Goal: Task Accomplishment & Management: Use online tool/utility

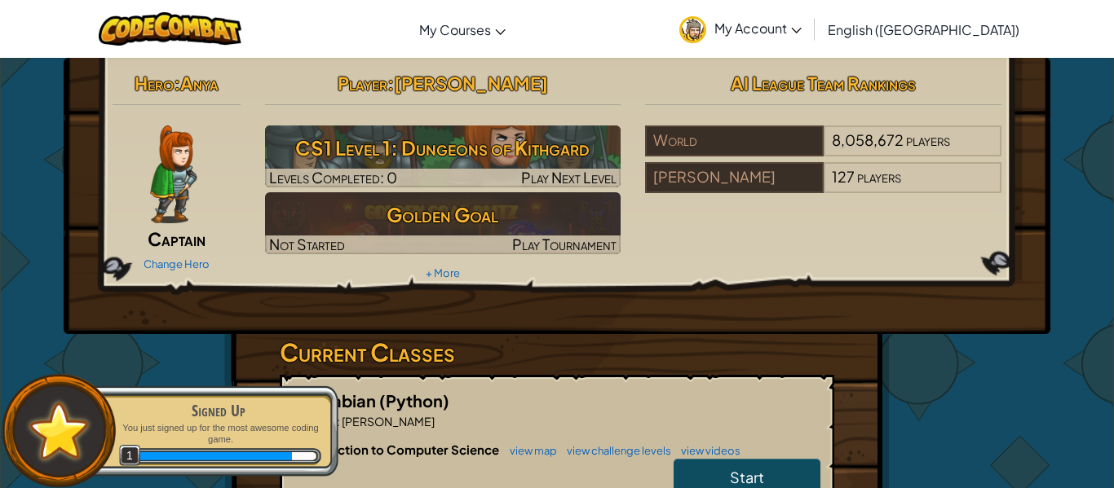
click at [801, 27] on span "My Account" at bounding box center [757, 28] width 87 height 17
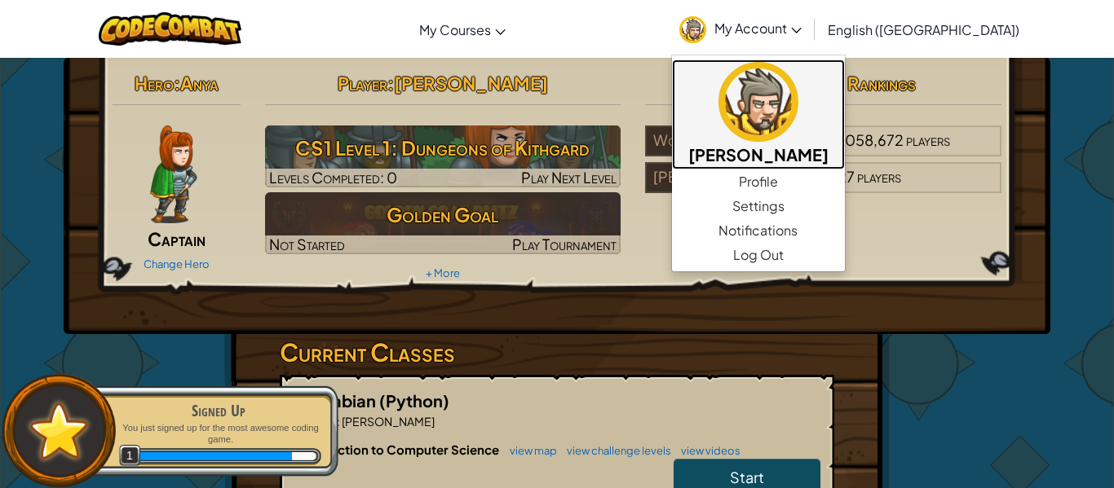
click at [798, 127] on img at bounding box center [758, 102] width 80 height 80
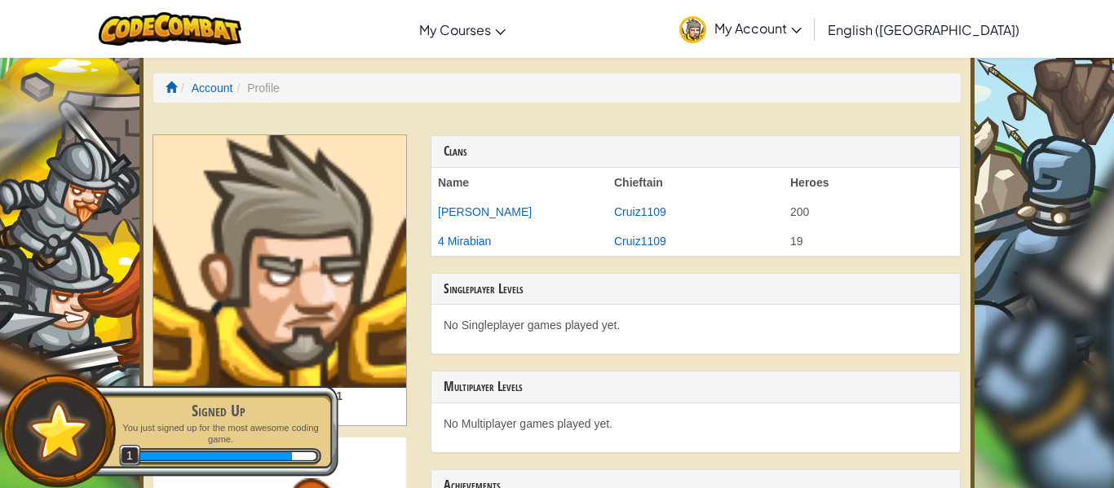
click at [801, 34] on span "My Account" at bounding box center [757, 28] width 87 height 17
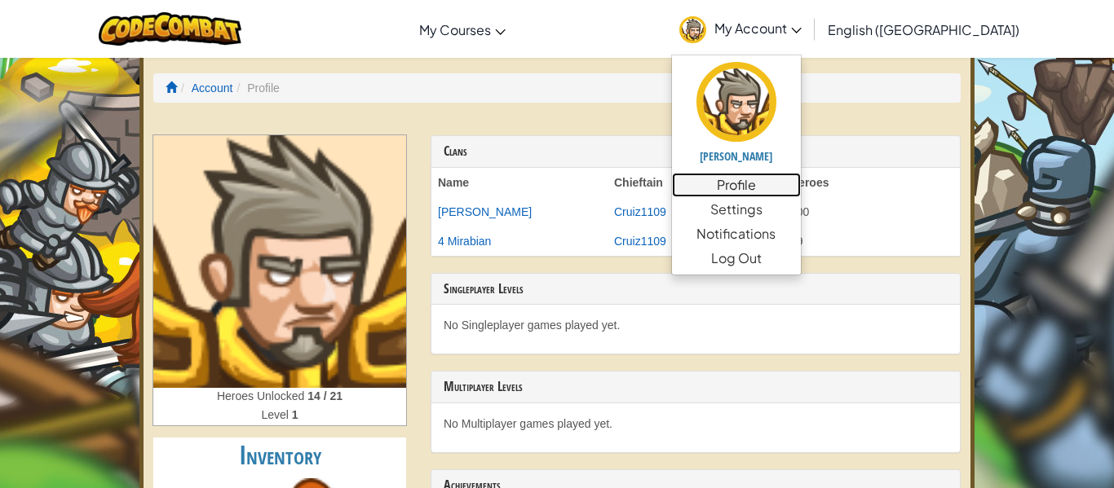
click at [800, 188] on link "Profile" at bounding box center [736, 185] width 129 height 24
click at [800, 180] on link "Profile" at bounding box center [736, 185] width 129 height 24
click at [800, 176] on link "Profile" at bounding box center [736, 185] width 129 height 24
click at [776, 27] on link "My Account" at bounding box center [740, 28] width 139 height 51
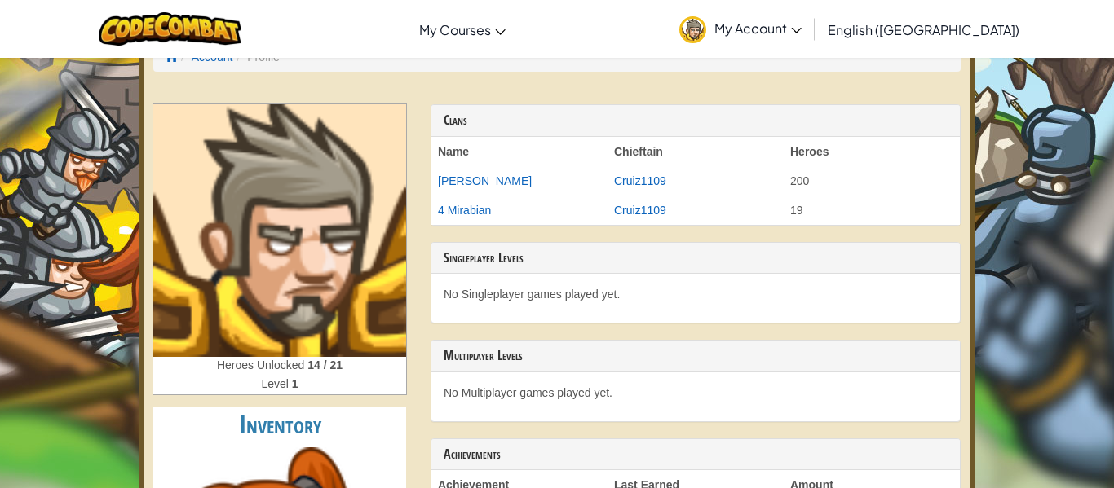
scroll to position [33, 0]
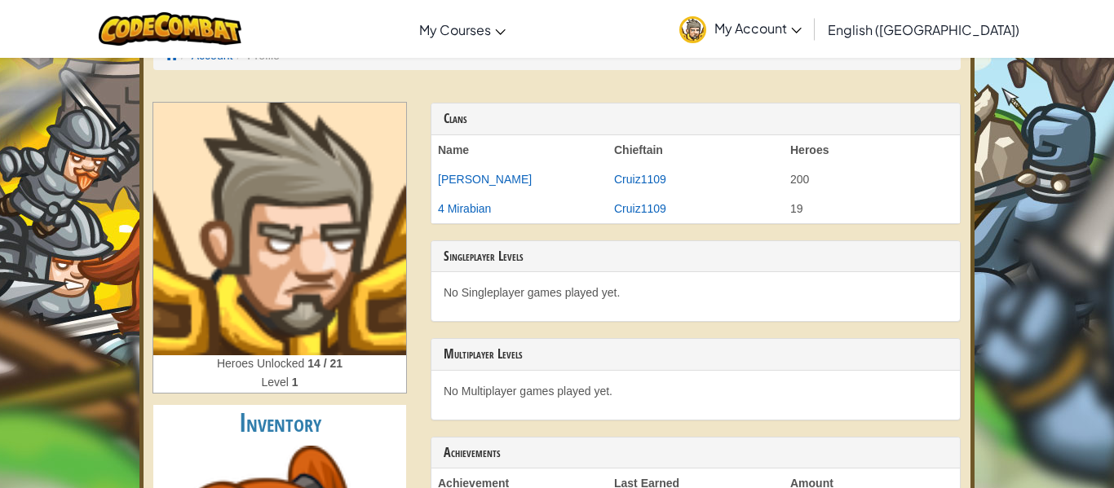
click at [801, 29] on icon at bounding box center [796, 31] width 11 height 6
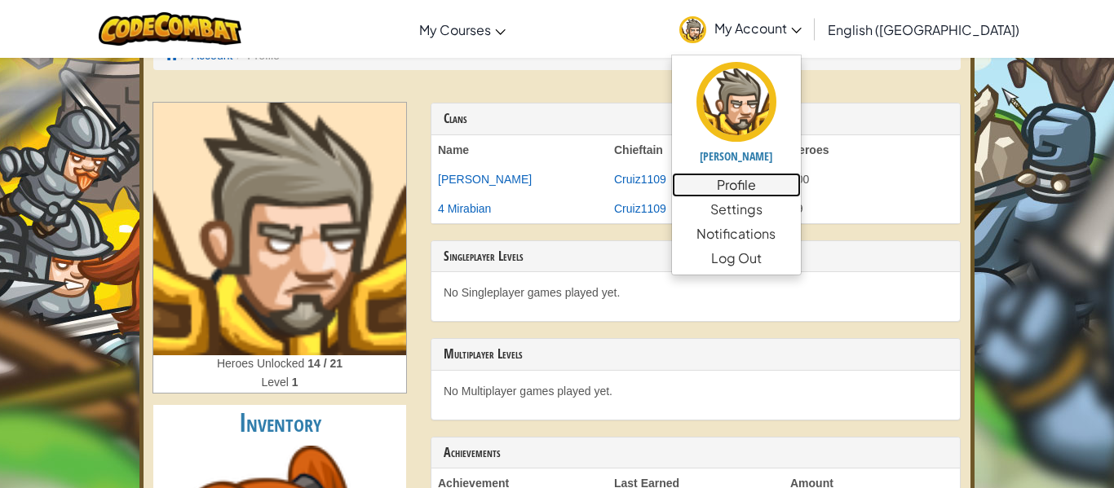
click at [800, 187] on link "Profile" at bounding box center [736, 185] width 129 height 24
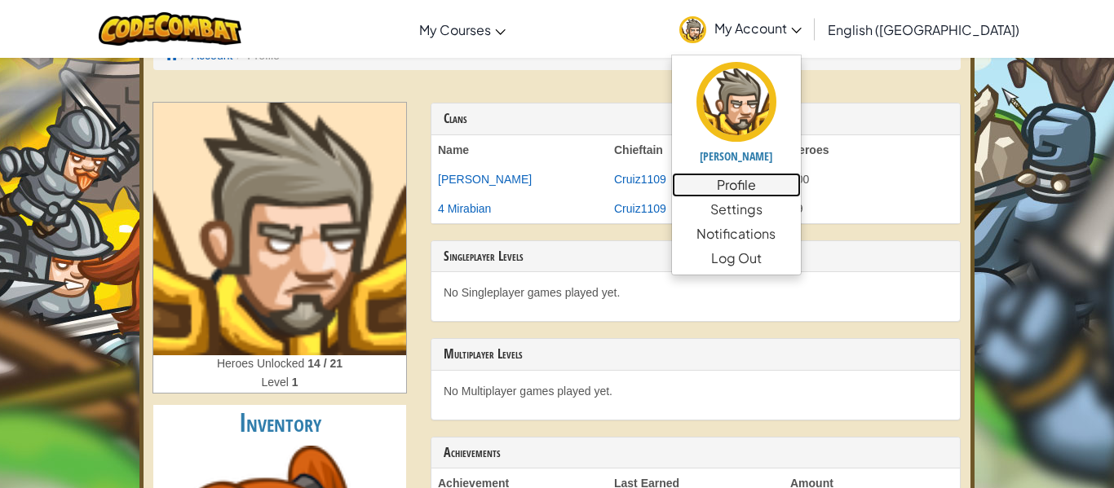
click at [800, 187] on link "Profile" at bounding box center [736, 185] width 129 height 24
click at [717, 46] on div "Toggle navigation My Courses CodeCombat Classroom Ozaria Classroom AI League Es…" at bounding box center [557, 29] width 1122 height 58
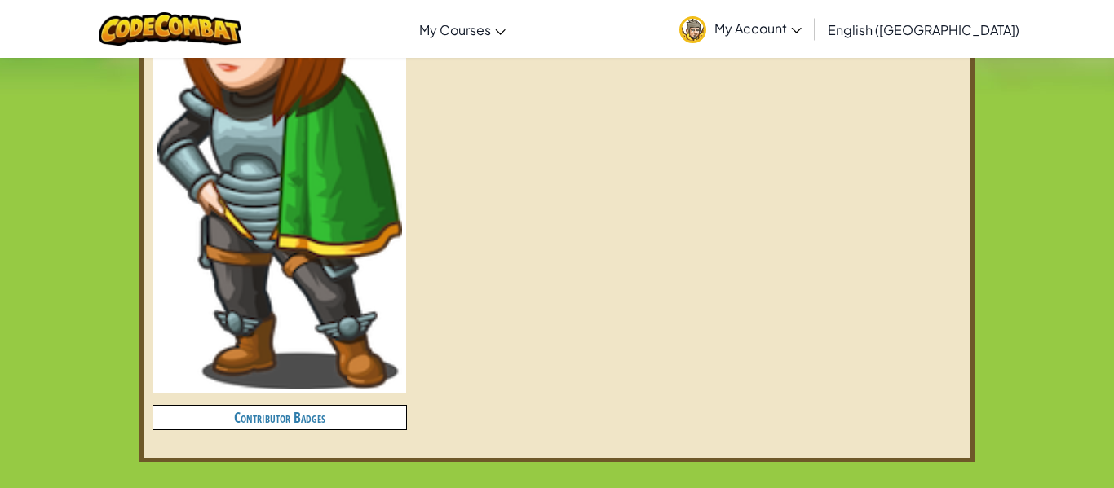
scroll to position [598, 0]
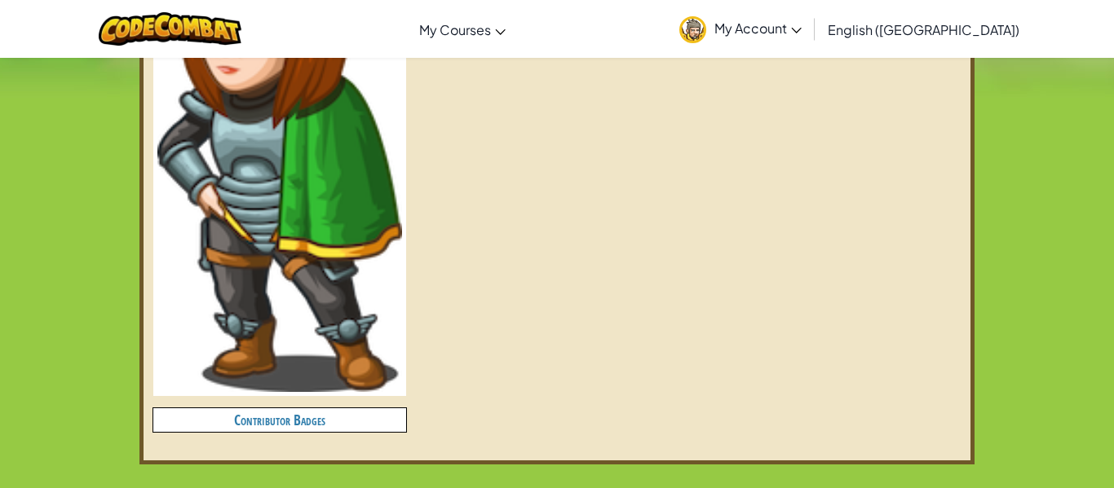
click at [302, 115] on img at bounding box center [279, 136] width 245 height 512
click at [321, 416] on h4 "Contributor Badges" at bounding box center [279, 420] width 253 height 24
drag, startPoint x: 329, startPoint y: 420, endPoint x: 317, endPoint y: 420, distance: 11.4
click at [317, 420] on h4 "Contributor Badges" at bounding box center [279, 420] width 253 height 24
drag, startPoint x: 313, startPoint y: 428, endPoint x: 272, endPoint y: 426, distance: 40.8
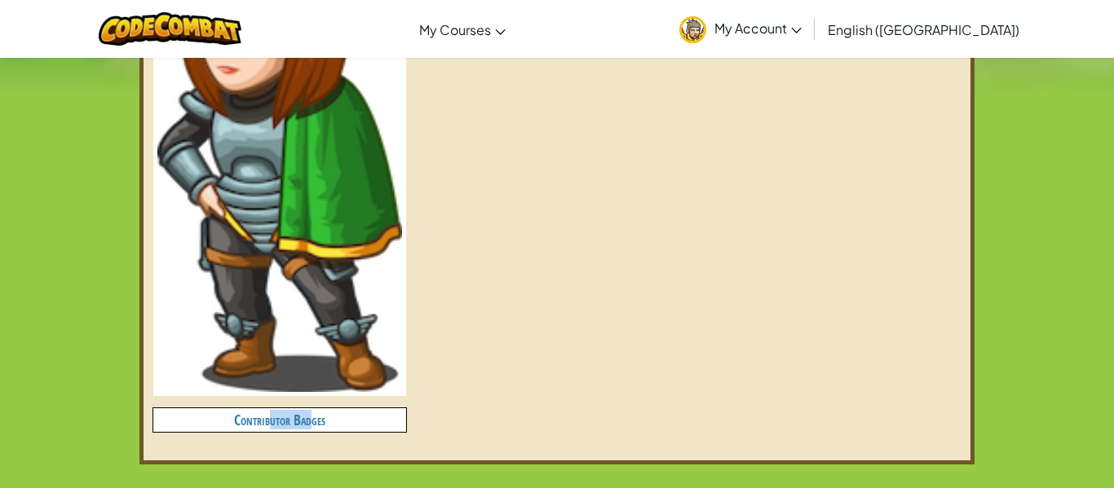
click at [272, 426] on h4 "Contributor Badges" at bounding box center [279, 420] width 253 height 24
click at [322, 418] on h4 "Contributor Badges" at bounding box center [279, 420] width 253 height 24
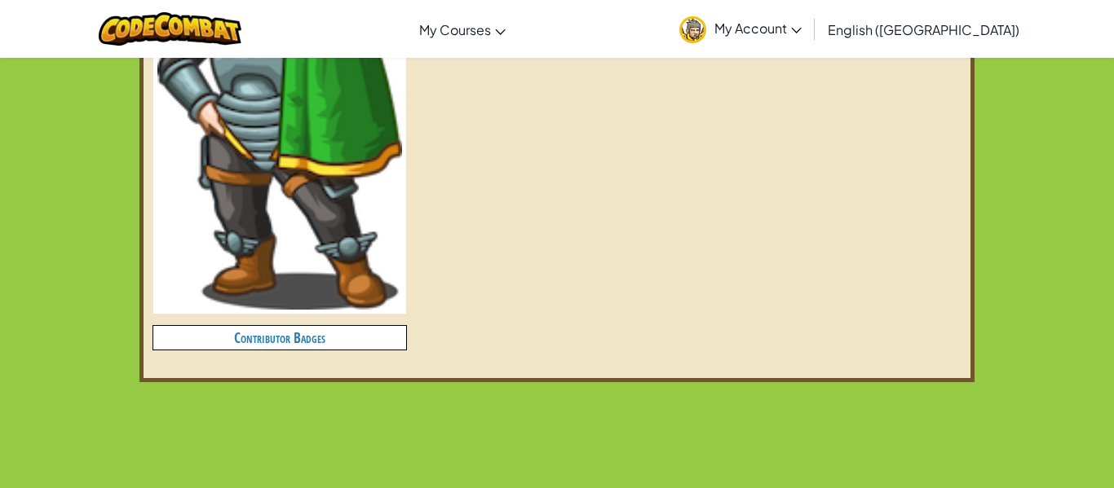
scroll to position [678, 0]
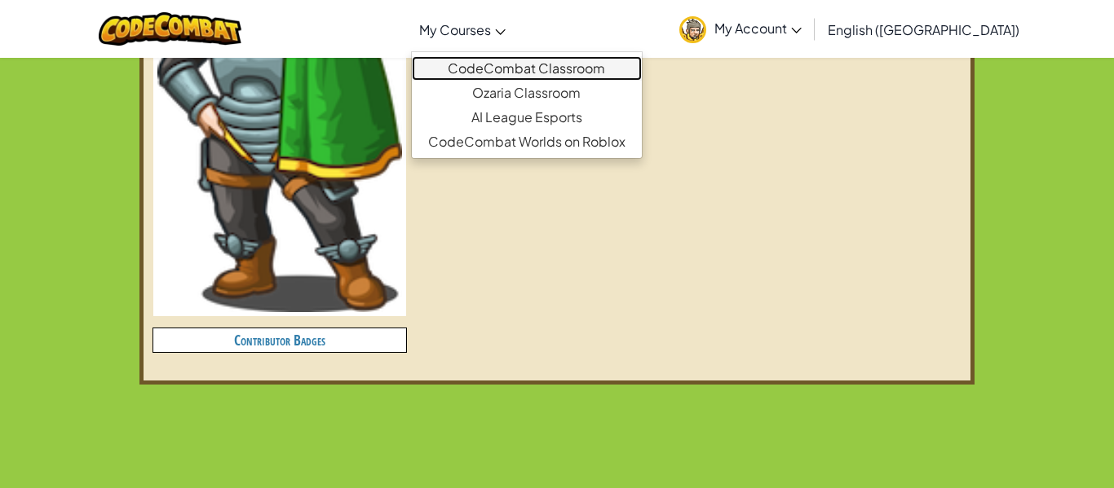
click at [526, 70] on link "CodeCombat Classroom" at bounding box center [527, 68] width 230 height 24
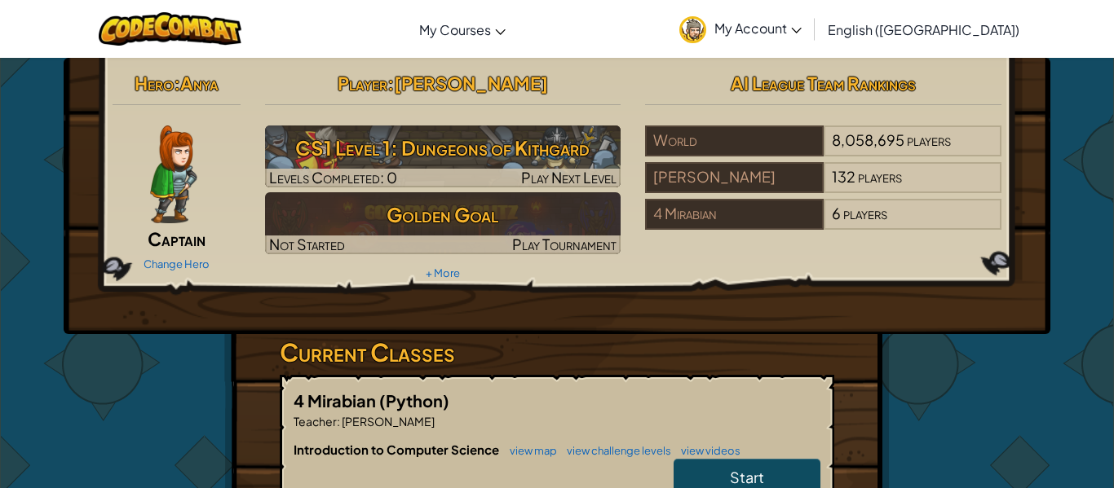
click at [163, 209] on img at bounding box center [173, 175] width 46 height 98
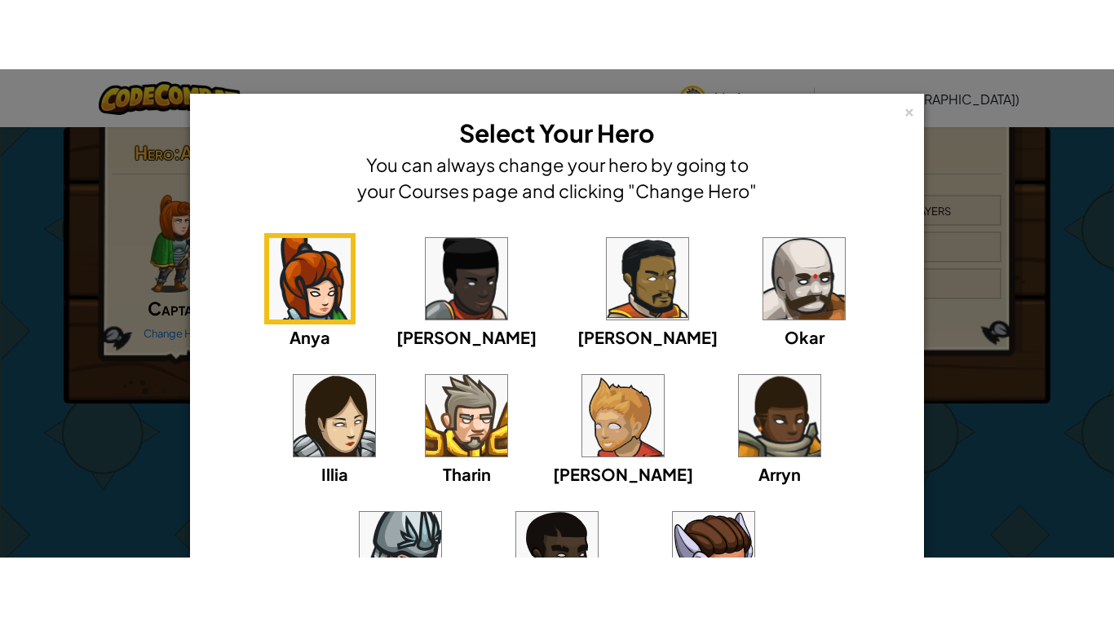
scroll to position [214, 0]
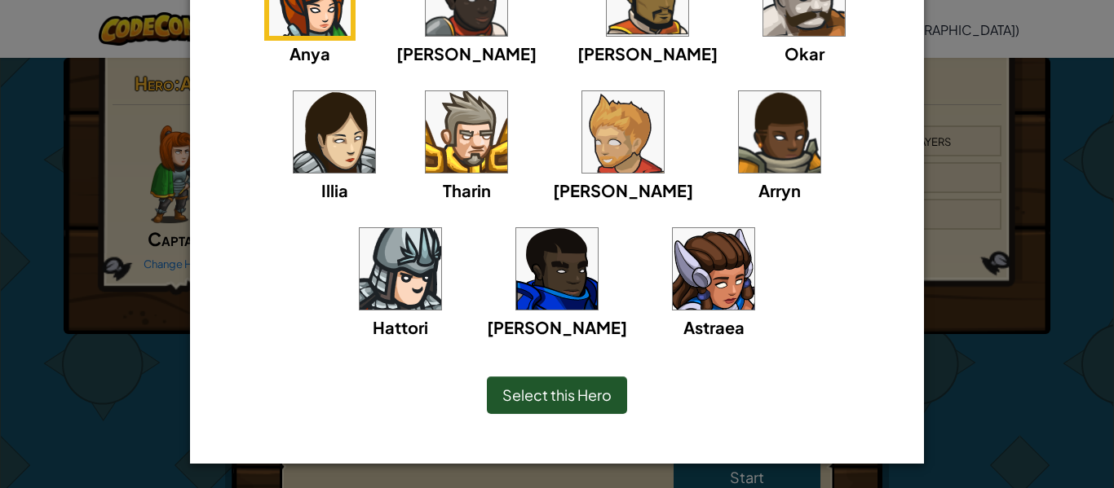
click at [426, 168] on img at bounding box center [467, 132] width 82 height 82
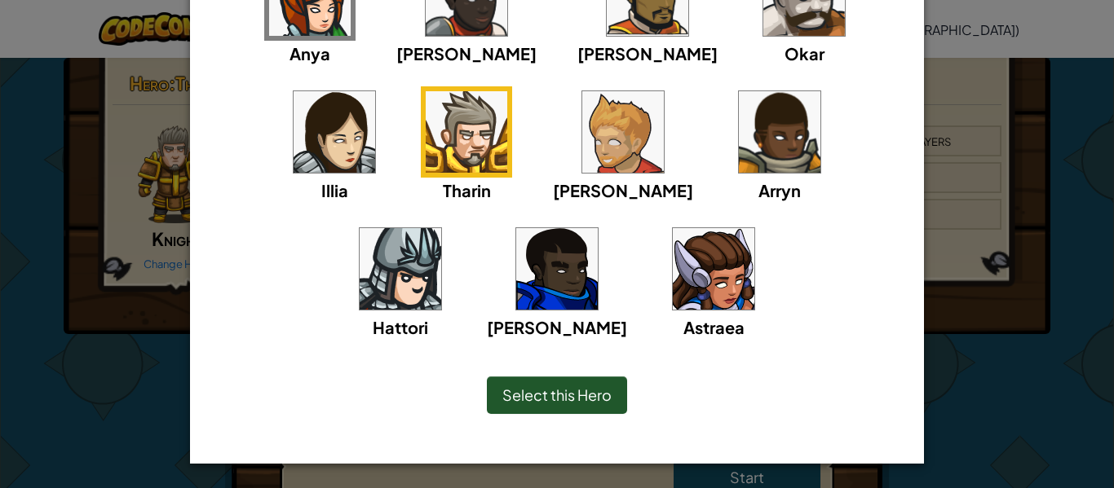
click at [97, 222] on div "× Select Your Hero You can always change your hero by going to your Courses pag…" at bounding box center [557, 244] width 1114 height 488
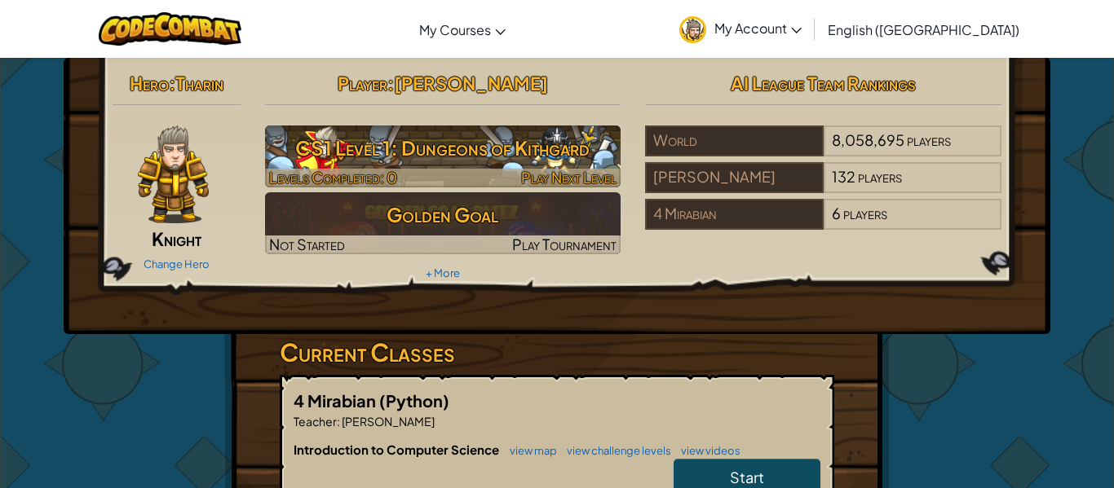
click at [518, 149] on h3 "CS1 Level 1: Dungeons of Kithgard" at bounding box center [443, 148] width 356 height 37
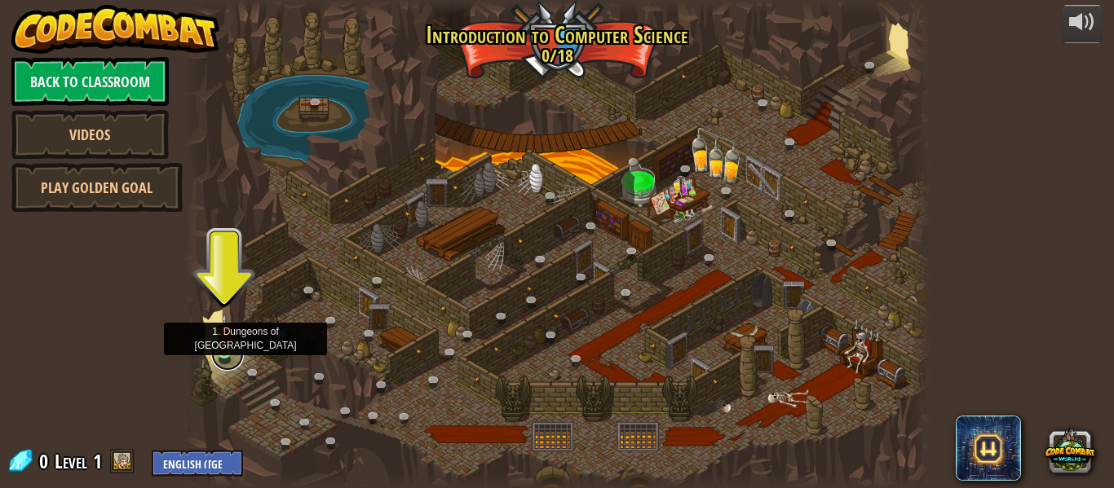
click at [222, 359] on link at bounding box center [227, 354] width 33 height 33
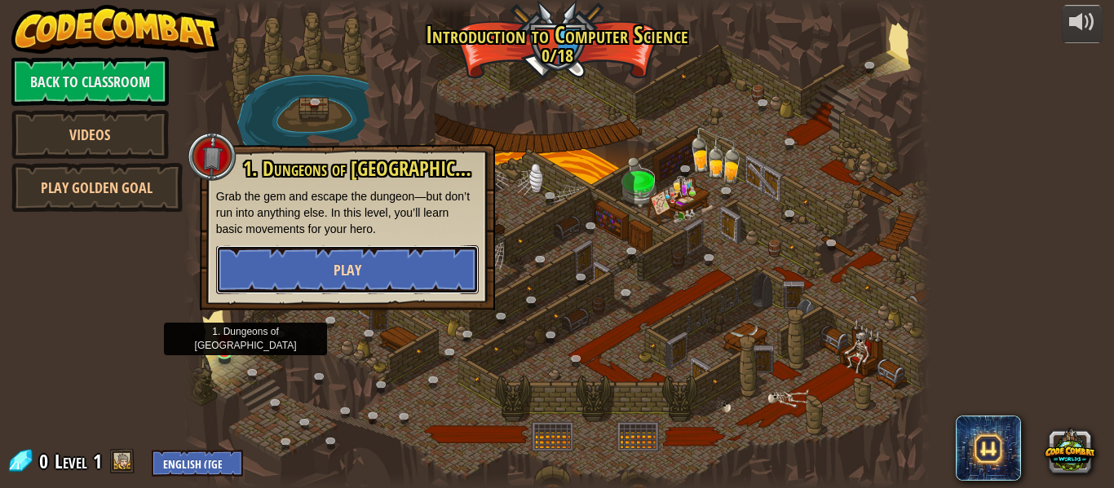
click at [297, 268] on button "Play" at bounding box center [347, 269] width 262 height 49
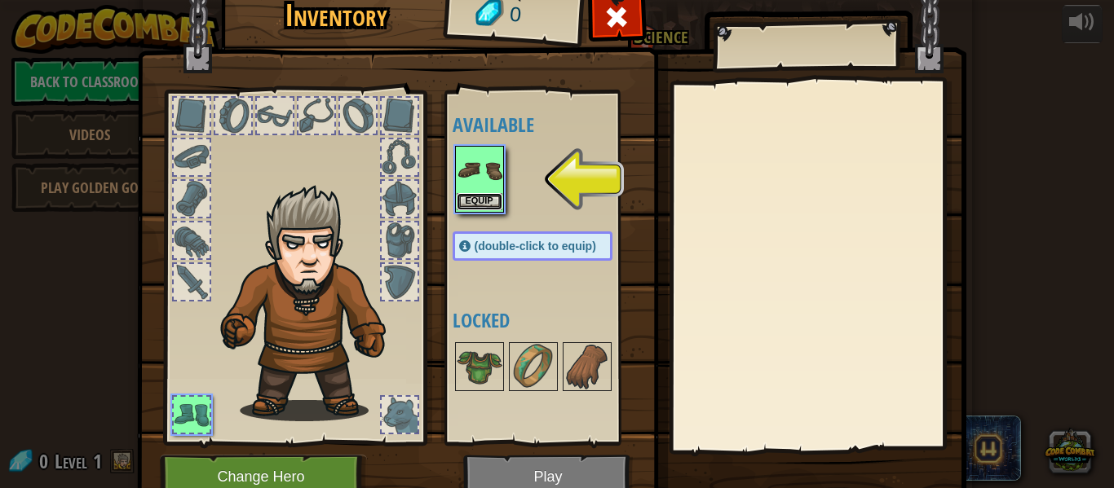
click at [473, 195] on button "Equip" at bounding box center [479, 201] width 46 height 17
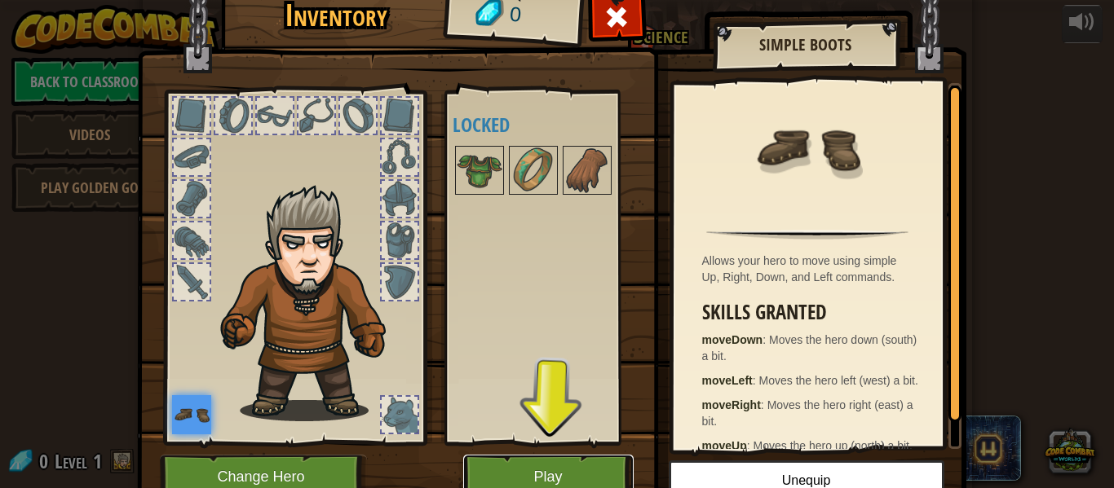
click at [596, 474] on button "Play" at bounding box center [548, 477] width 170 height 45
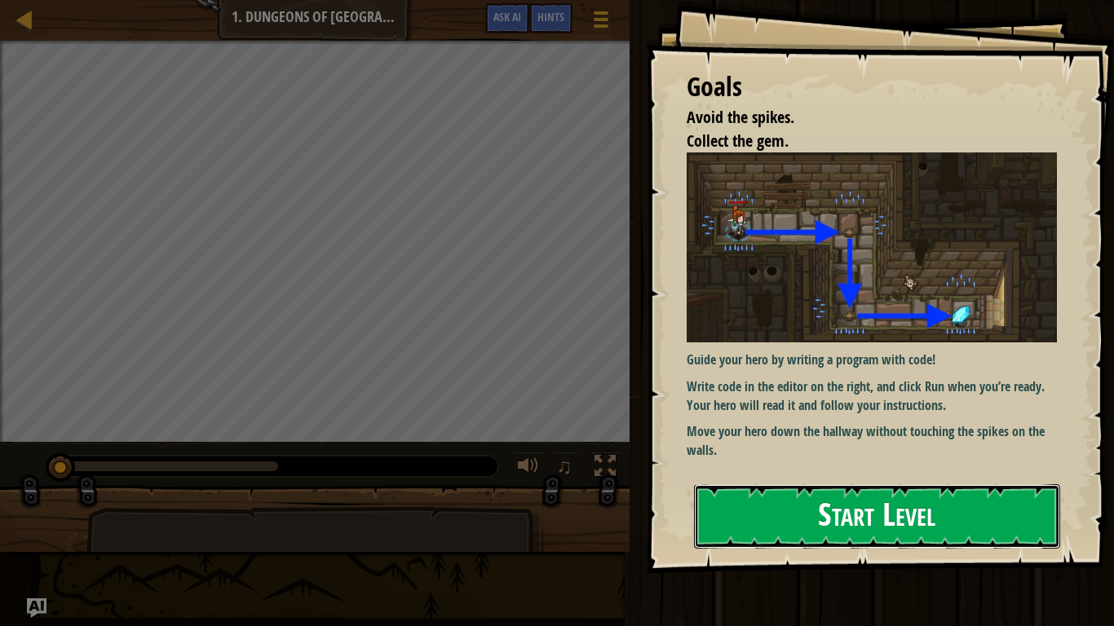
click at [849, 487] on button "Start Level" at bounding box center [877, 516] width 366 height 64
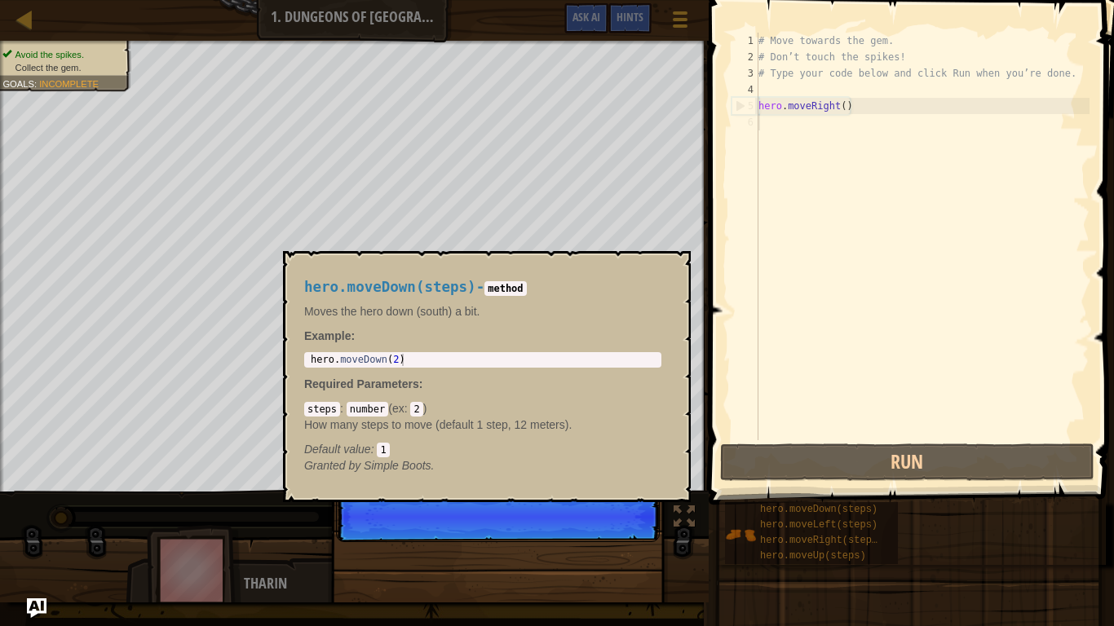
click at [849, 487] on span "hero.moveDown(steps)" at bounding box center [818, 509] width 117 height 11
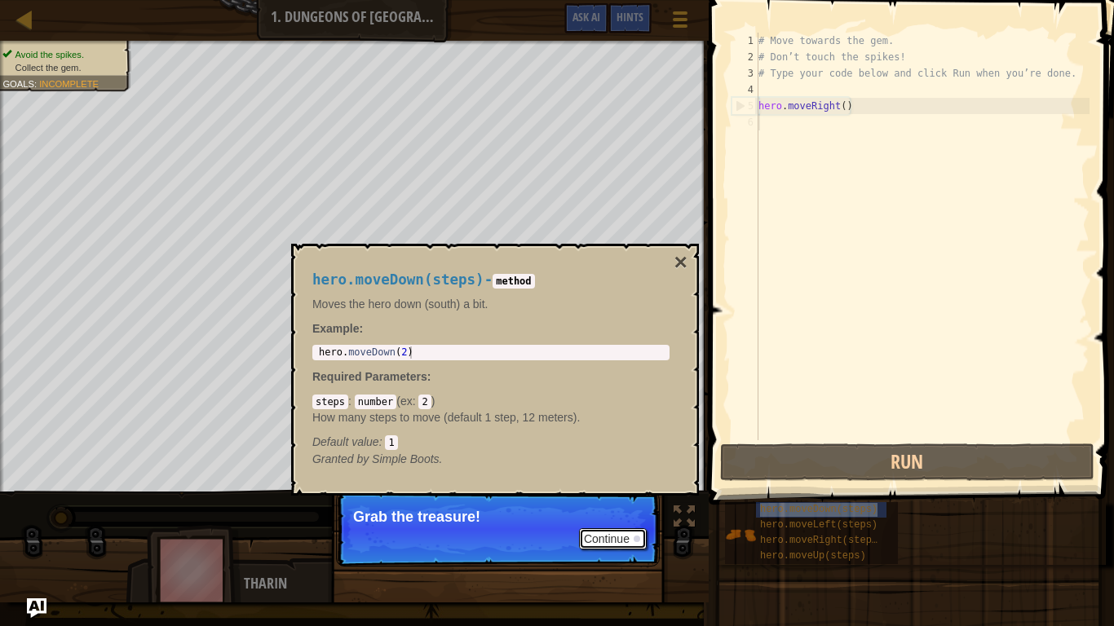
click at [587, 487] on button "Continue" at bounding box center [613, 538] width 68 height 21
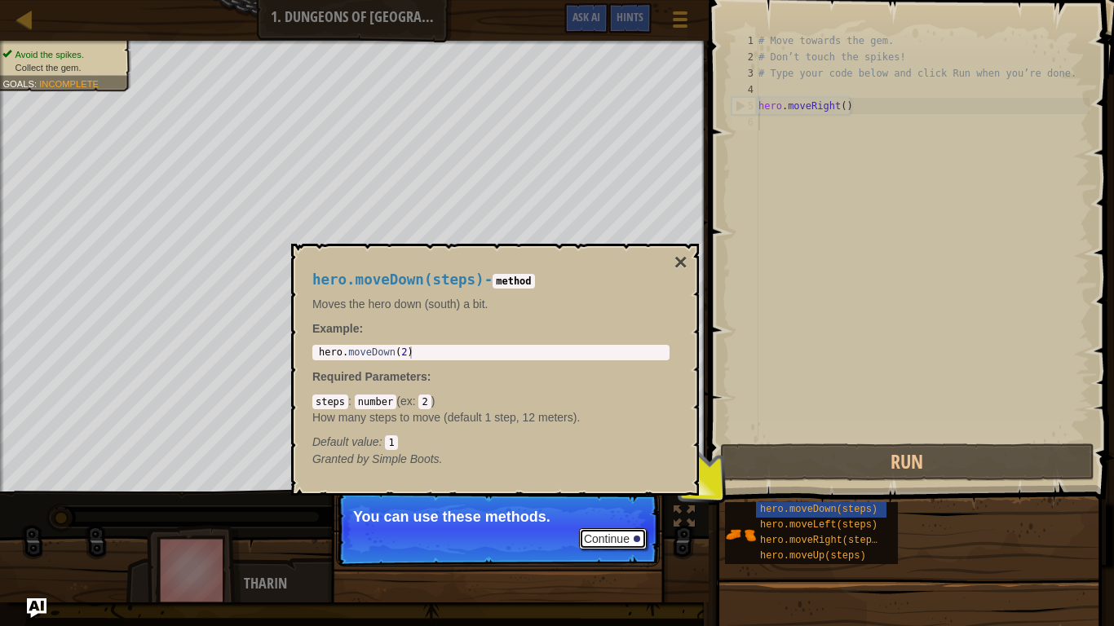
click at [585, 487] on button "Continue" at bounding box center [613, 538] width 68 height 21
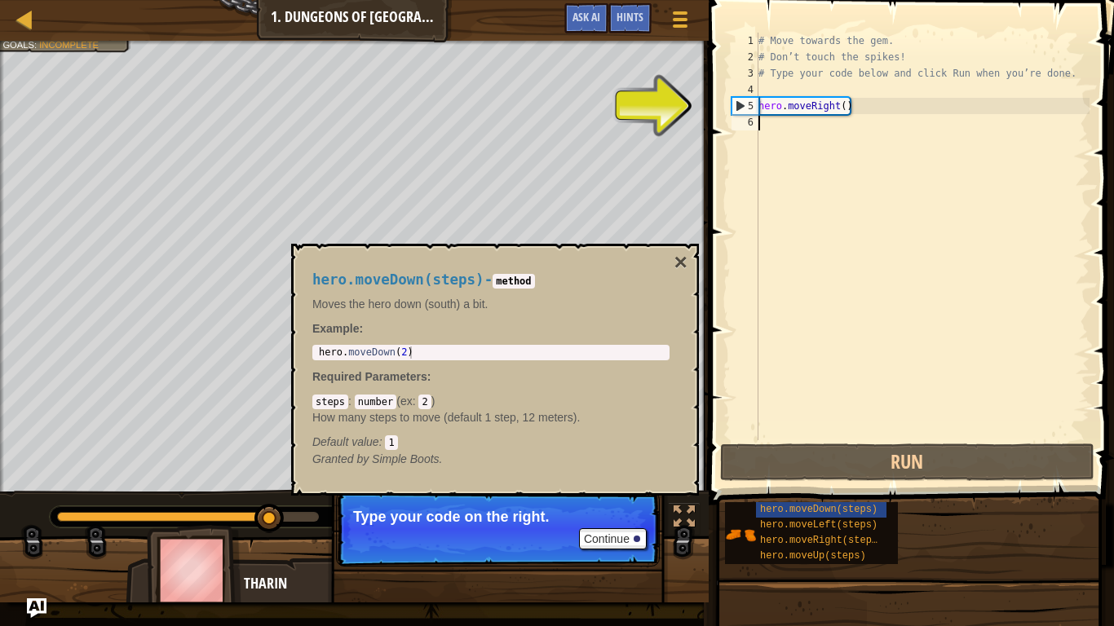
click at [664, 487] on div "hero.moveDown(steps) - method Moves the hero down (south) a bit. Example : 1 he…" at bounding box center [495, 370] width 408 height 252
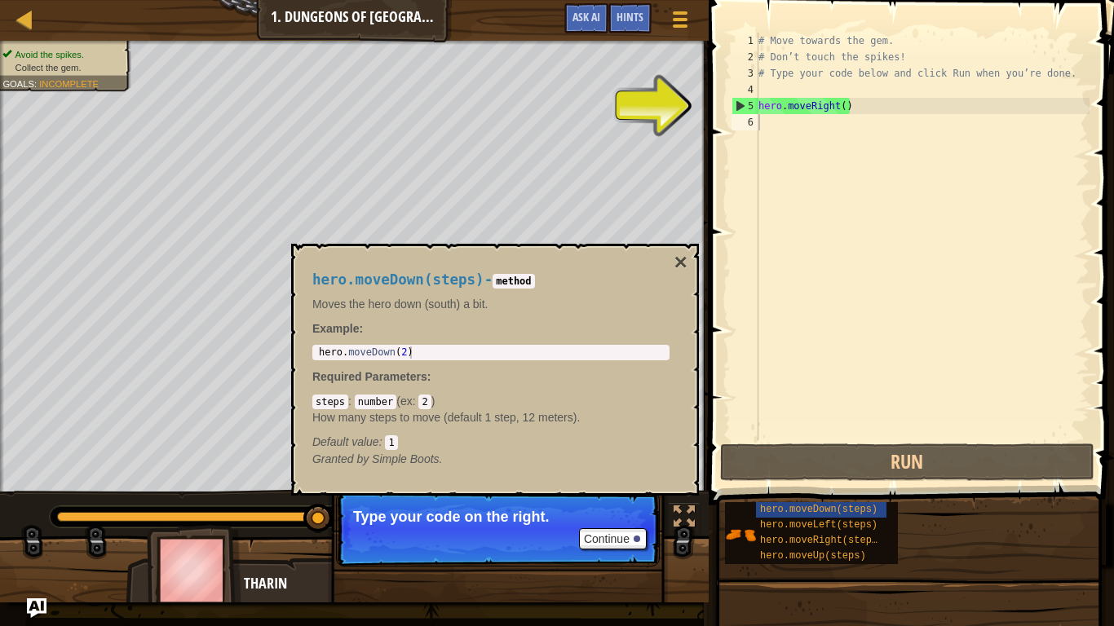
click at [642, 487] on p "Continue Type your code on the right." at bounding box center [498, 529] width 324 height 75
click at [624, 487] on button "Continue" at bounding box center [613, 538] width 68 height 21
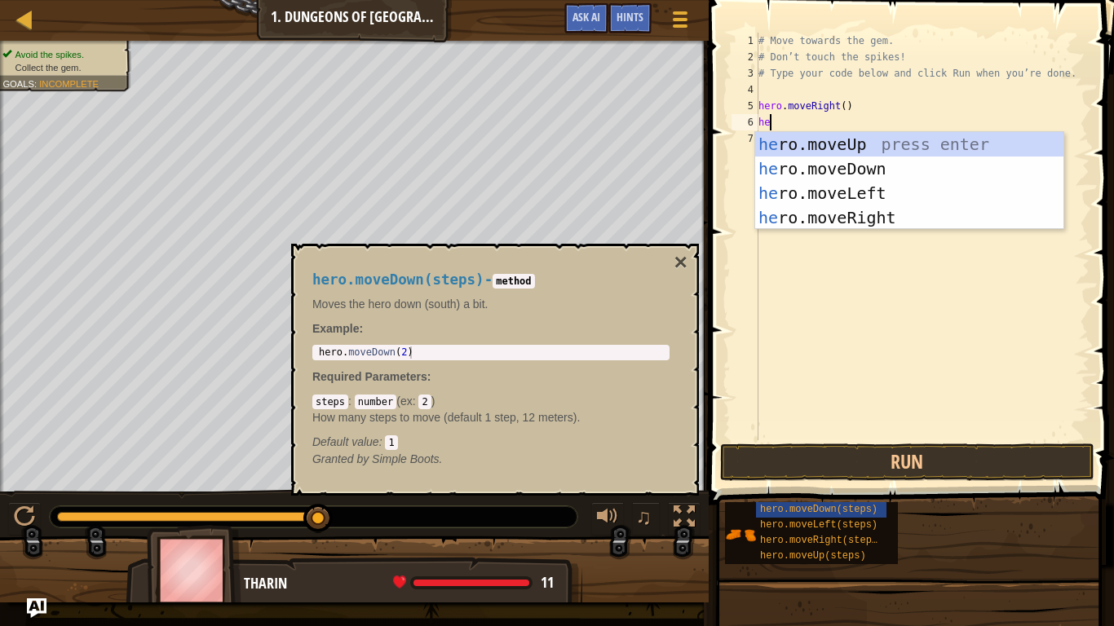
type textarea "her"
click at [802, 164] on div "her o.moveUp press enter her o.moveDown press enter her o.moveLeft press enter …" at bounding box center [909, 205] width 308 height 147
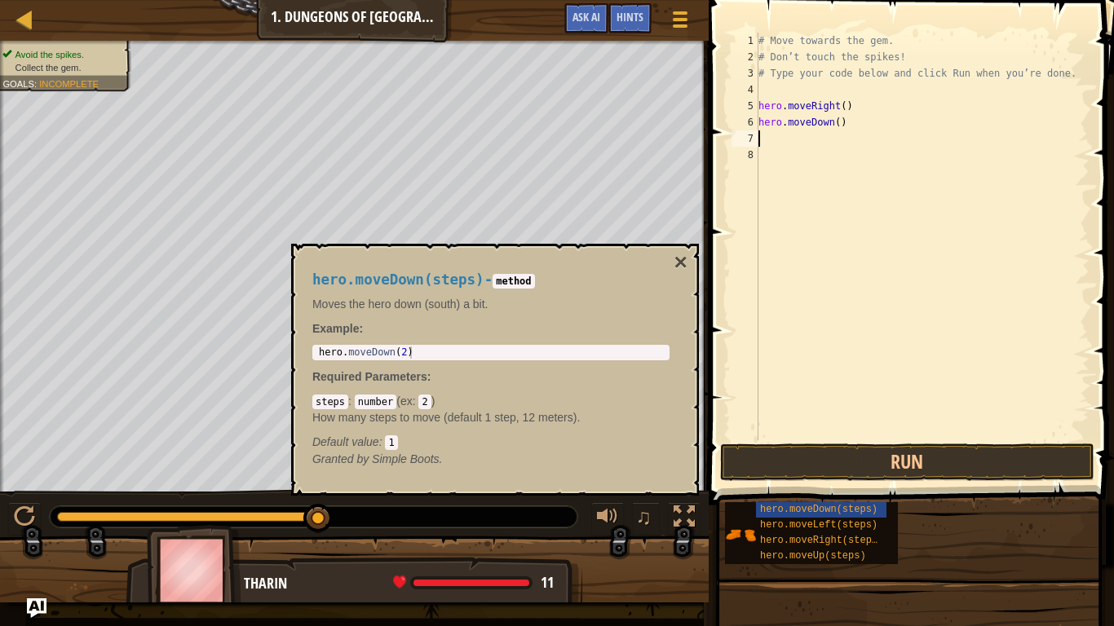
scroll to position [7, 0]
click at [684, 255] on button "×" at bounding box center [680, 262] width 13 height 23
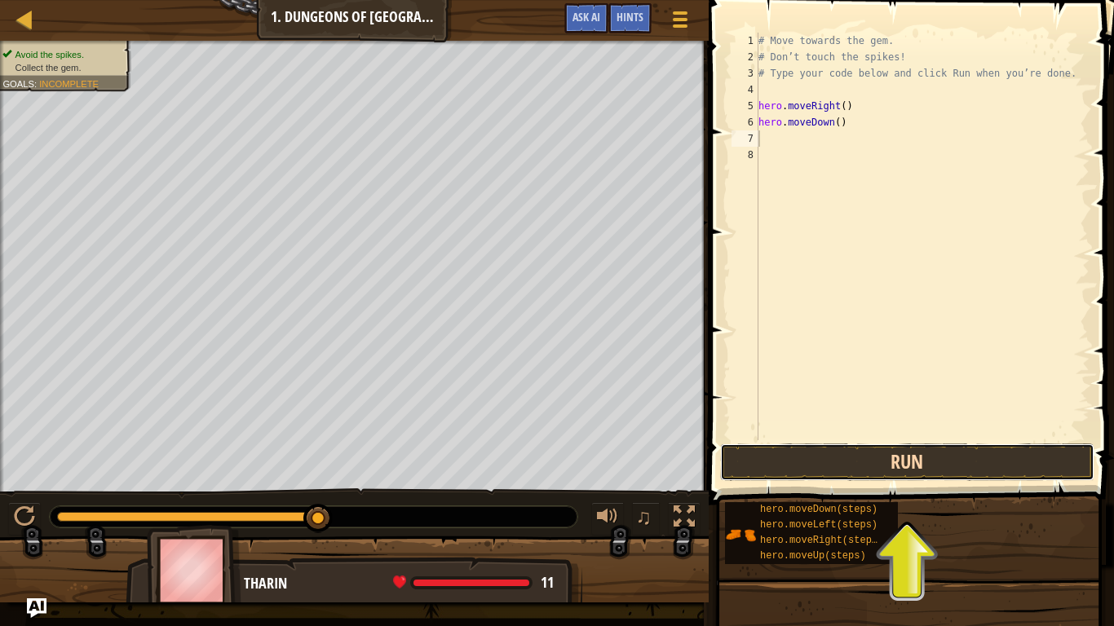
click at [889, 470] on button "Run" at bounding box center [907, 461] width 374 height 37
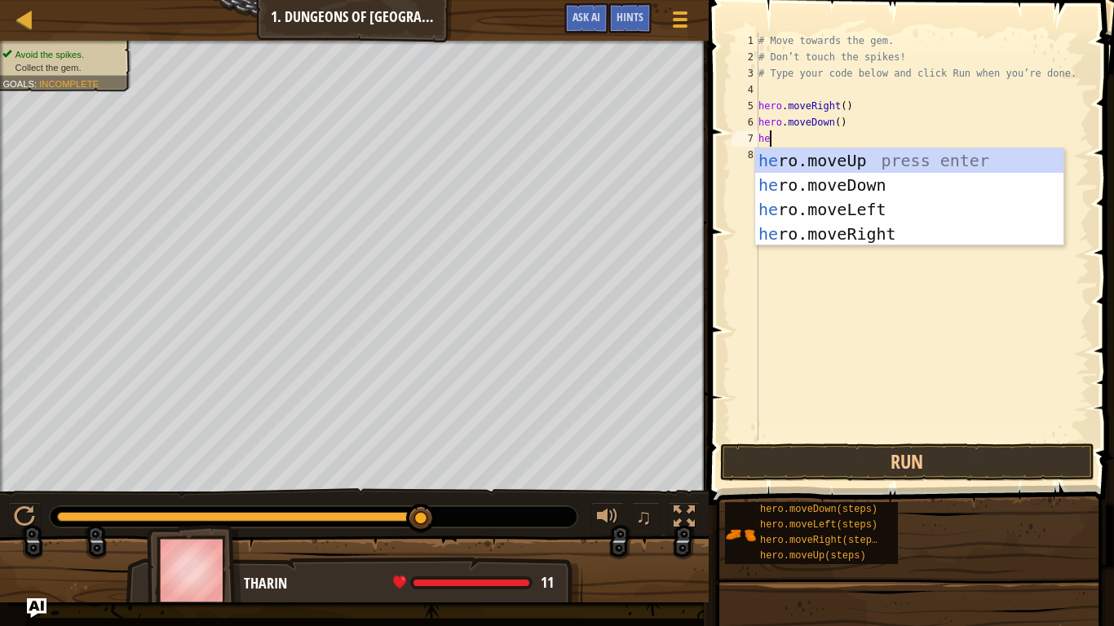
type textarea "her"
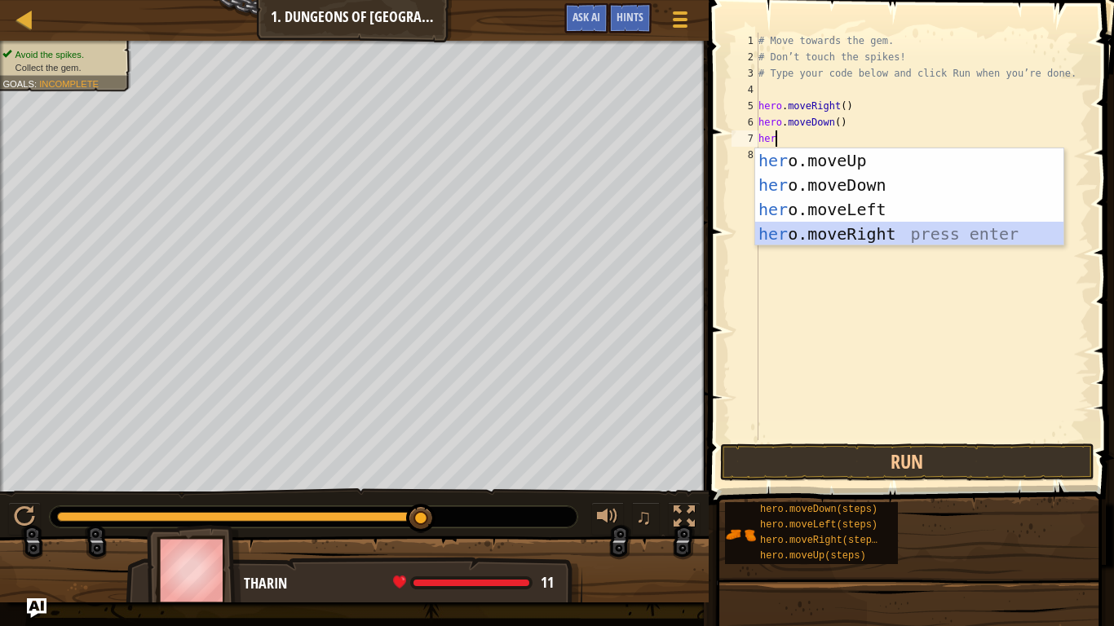
click at [854, 232] on div "her o.moveUp press enter her o.moveDown press enter her o.moveLeft press enter …" at bounding box center [909, 221] width 308 height 147
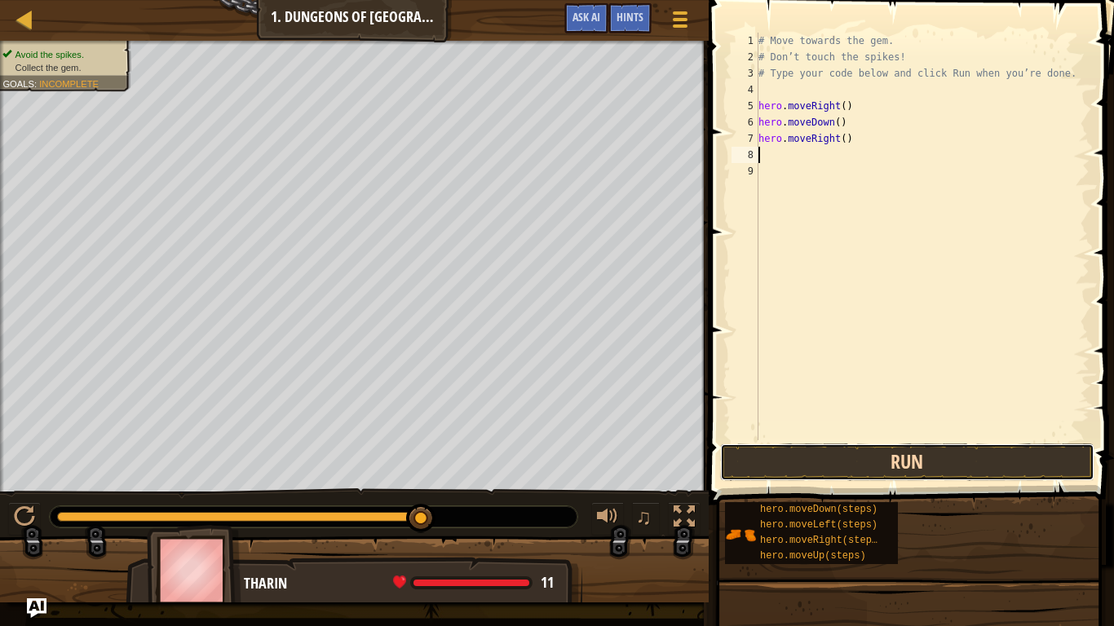
click at [901, 464] on button "Run" at bounding box center [907, 461] width 374 height 37
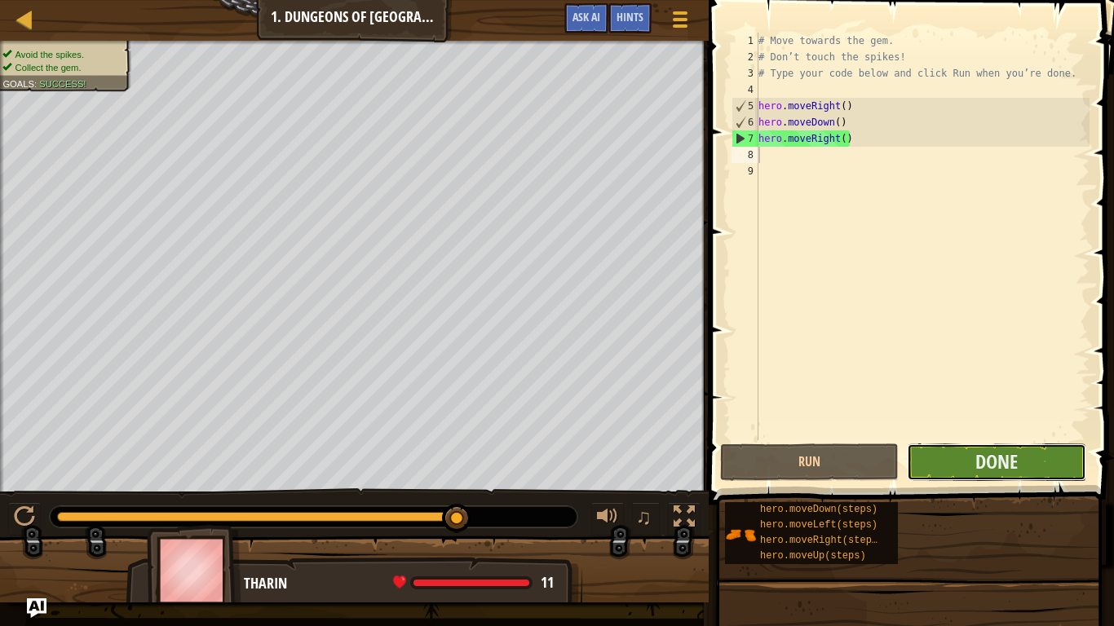
click at [958, 461] on button "Done" at bounding box center [995, 461] width 179 height 37
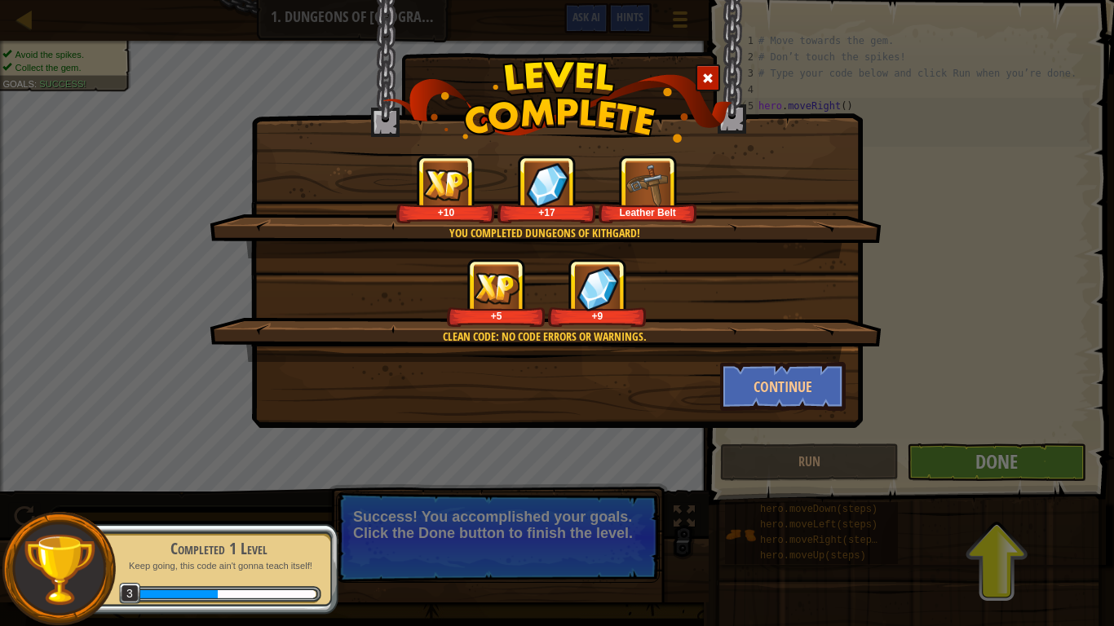
click at [639, 201] on img at bounding box center [647, 184] width 45 height 45
click at [807, 390] on button "Continue" at bounding box center [783, 386] width 126 height 49
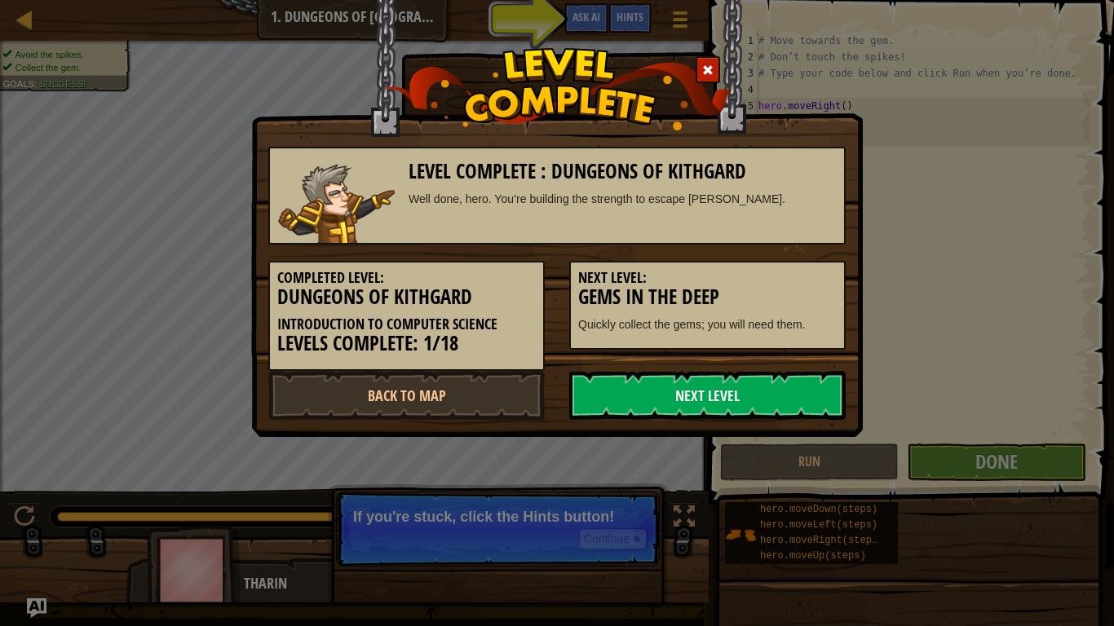
click at [807, 390] on link "Next Level" at bounding box center [707, 395] width 276 height 49
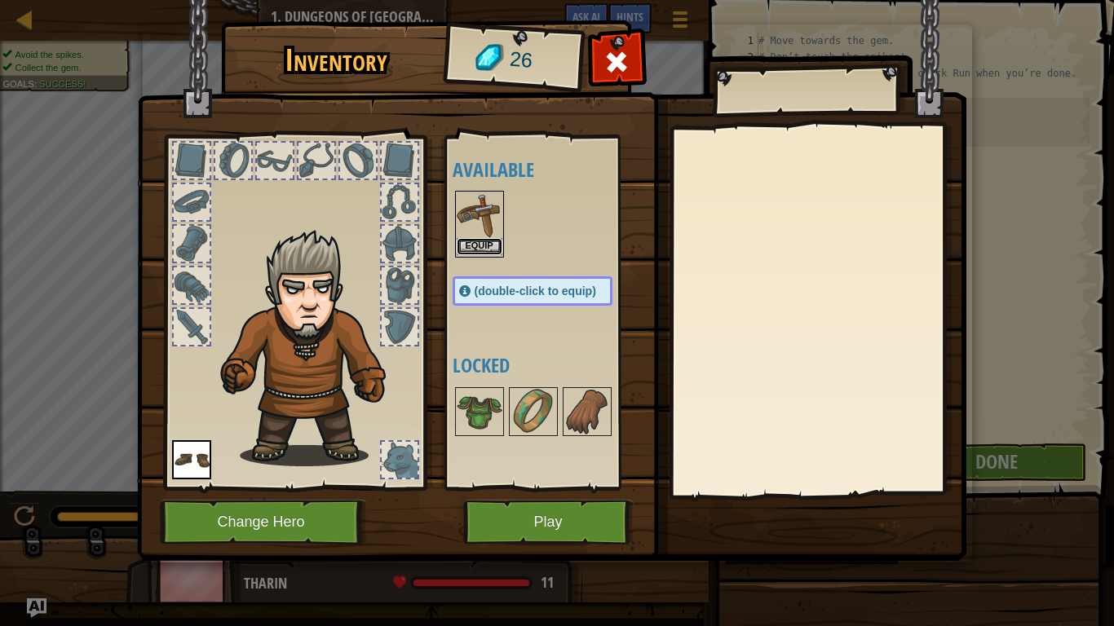
click at [464, 240] on button "Equip" at bounding box center [479, 246] width 46 height 17
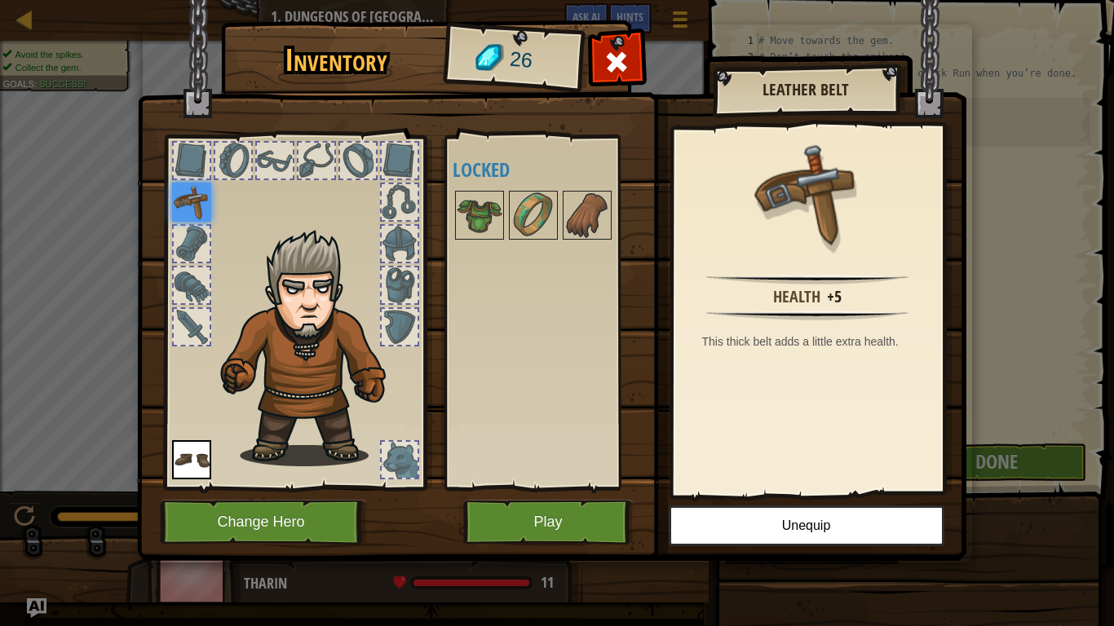
click at [388, 467] on div at bounding box center [399, 460] width 36 height 36
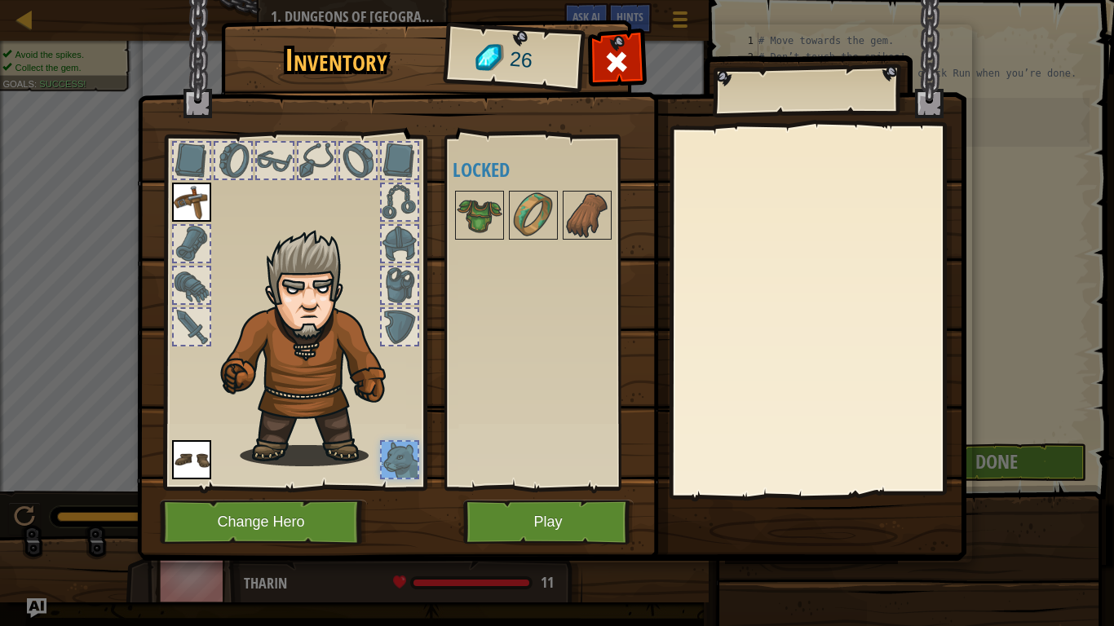
click at [398, 468] on div at bounding box center [399, 460] width 36 height 36
drag, startPoint x: 398, startPoint y: 468, endPoint x: 337, endPoint y: 456, distance: 61.4
click at [337, 456] on div at bounding box center [294, 308] width 269 height 367
click at [390, 314] on div at bounding box center [399, 327] width 36 height 36
click at [393, 293] on div at bounding box center [399, 285] width 36 height 36
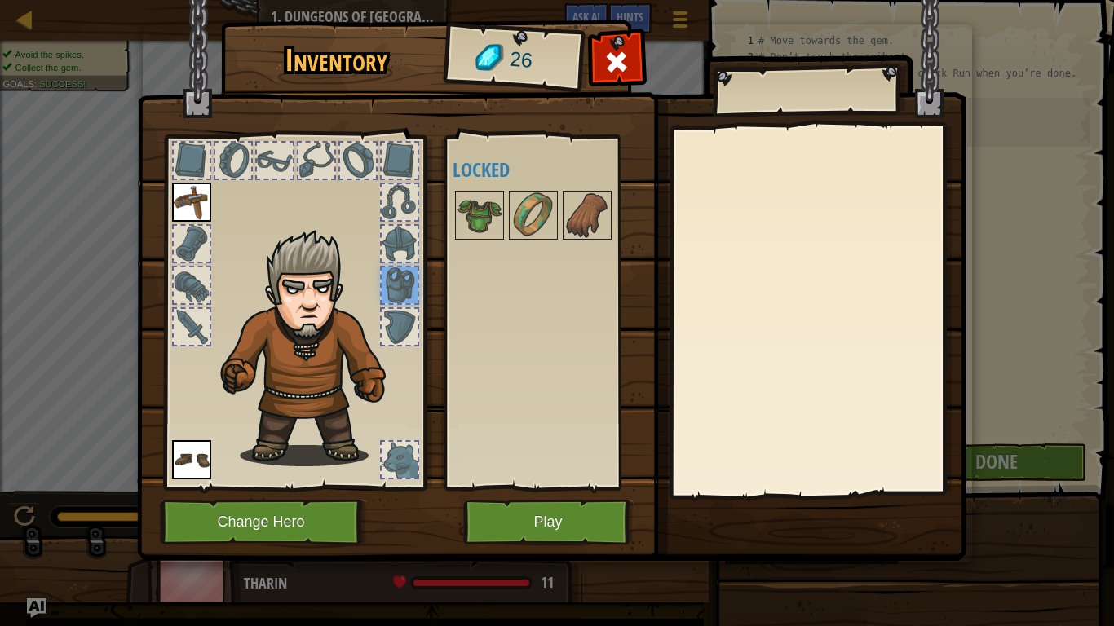
click at [395, 253] on div at bounding box center [399, 244] width 36 height 36
click at [183, 198] on img at bounding box center [191, 202] width 39 height 39
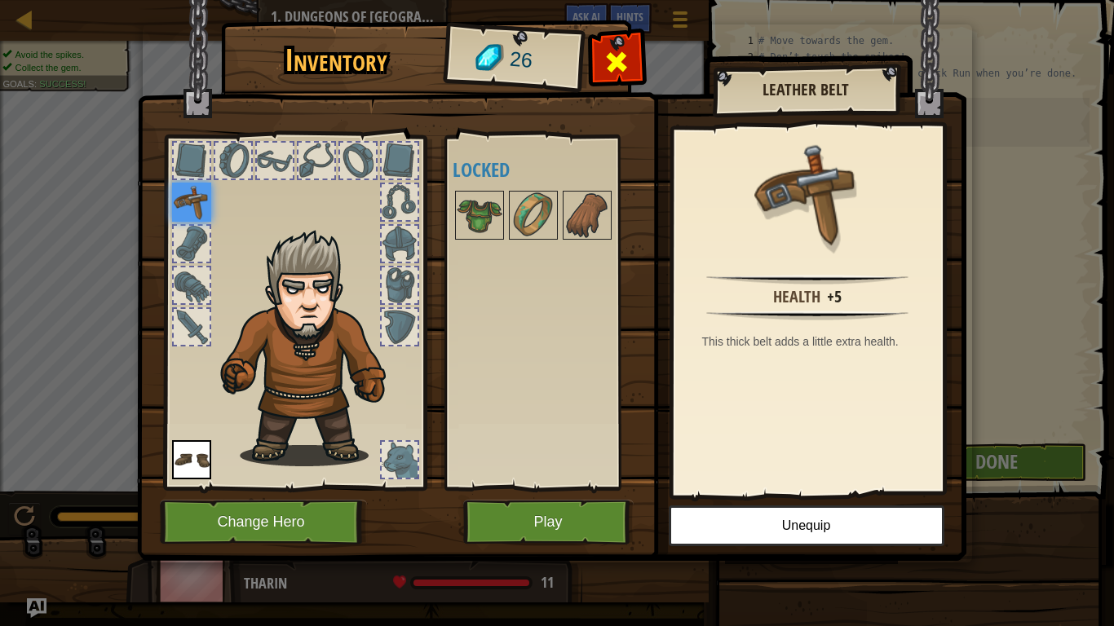
click at [606, 61] on span at bounding box center [616, 62] width 26 height 26
